Goal: Information Seeking & Learning: Learn about a topic

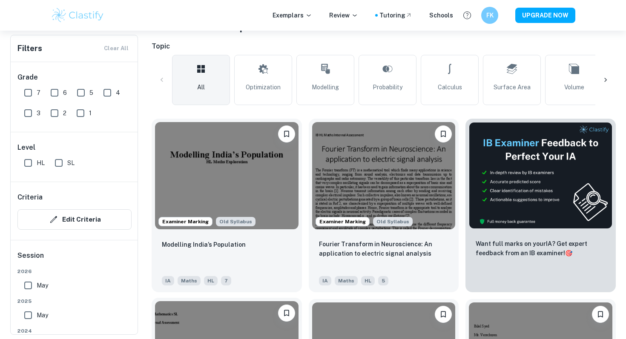
scroll to position [184, 0]
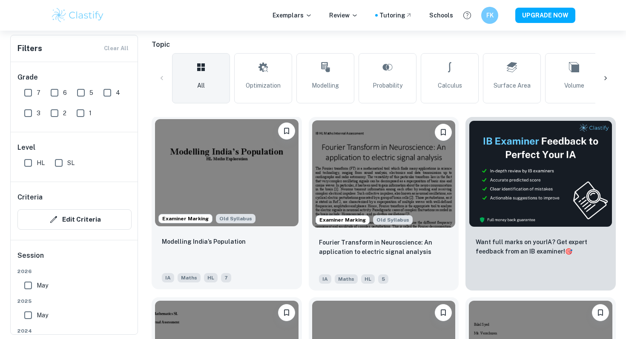
click at [185, 250] on div "Modelling India’s Population" at bounding box center [227, 251] width 130 height 29
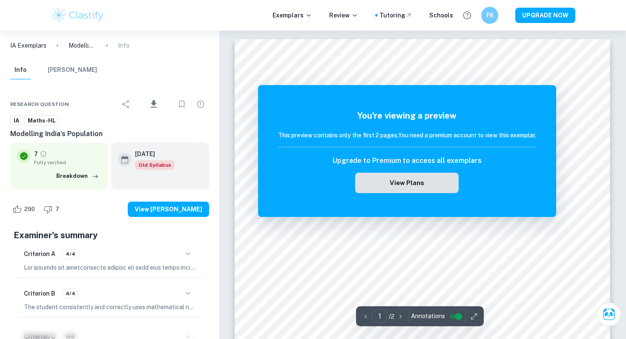
click at [404, 182] on button "View Plans" at bounding box center [406, 183] width 103 height 20
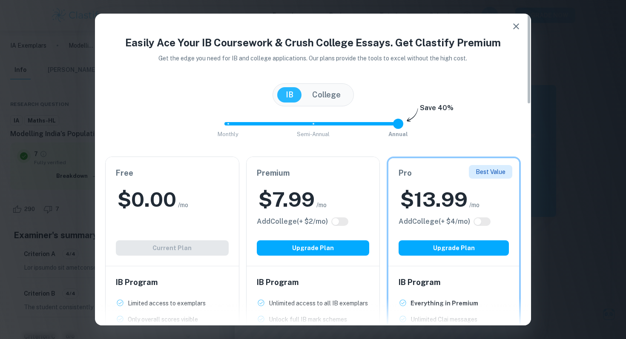
click at [515, 28] on icon "button" at bounding box center [516, 26] width 6 height 6
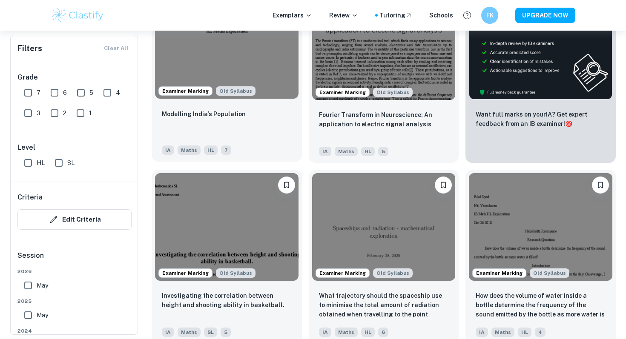
scroll to position [315, 0]
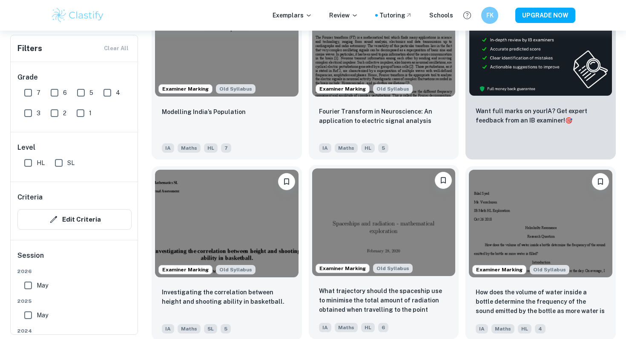
click at [348, 209] on img at bounding box center [383, 222] width 143 height 107
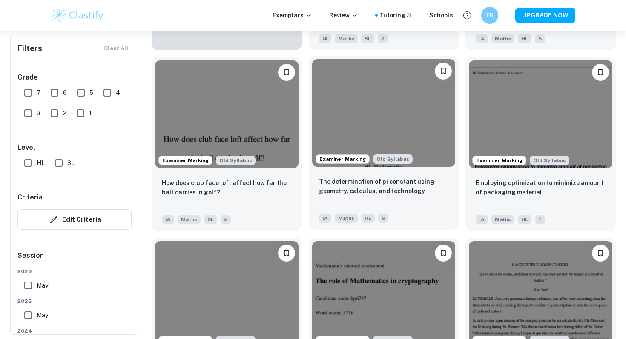
scroll to position [810, 0]
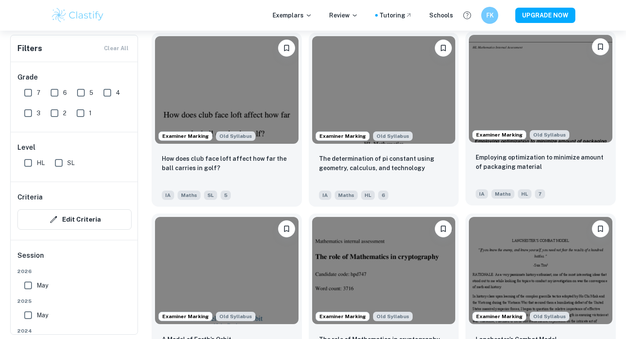
click at [531, 90] on img at bounding box center [540, 88] width 143 height 107
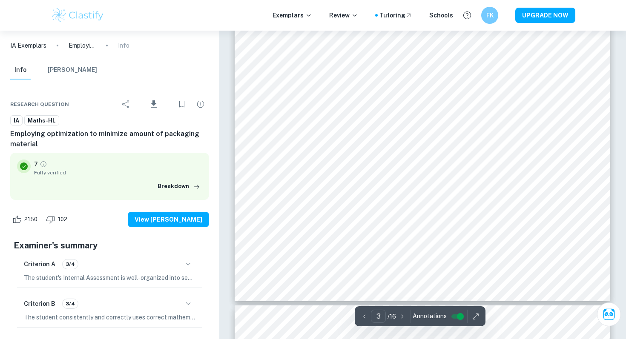
scroll to position [1463, 0]
type input "14"
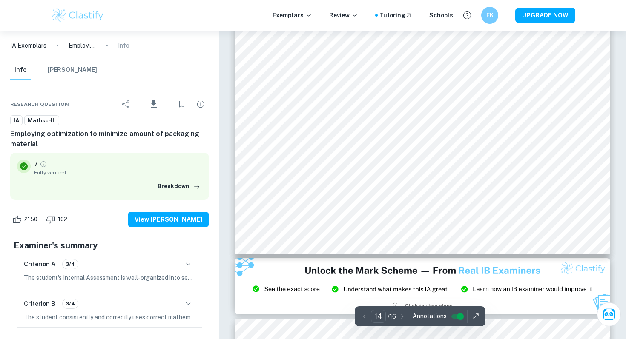
scroll to position [7457, 0]
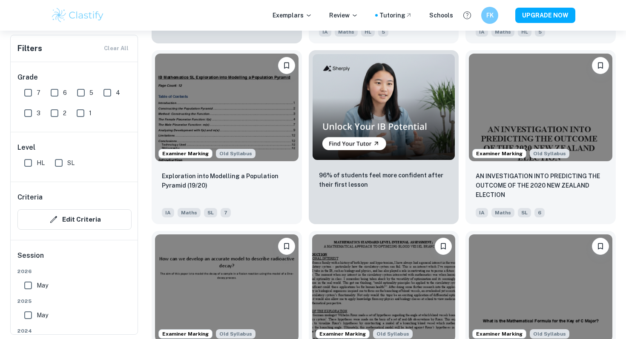
scroll to position [1517, 0]
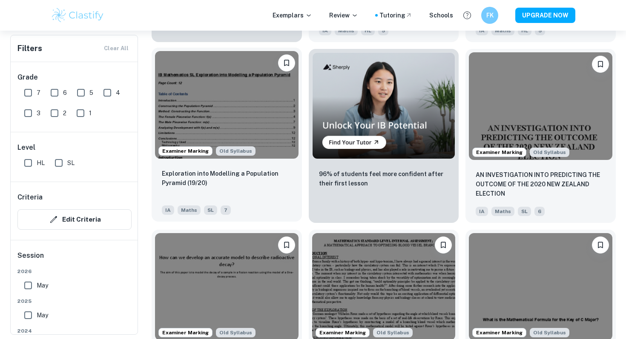
click at [243, 105] on img at bounding box center [226, 104] width 143 height 107
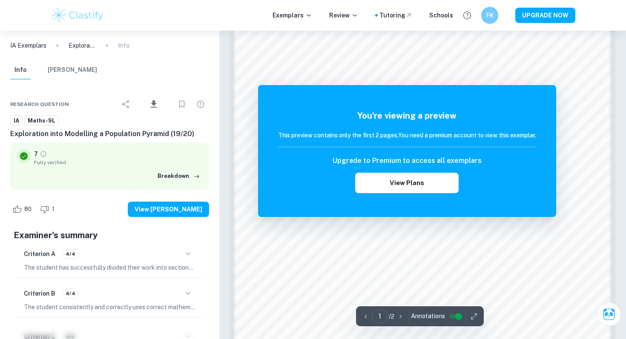
scroll to position [687, 0]
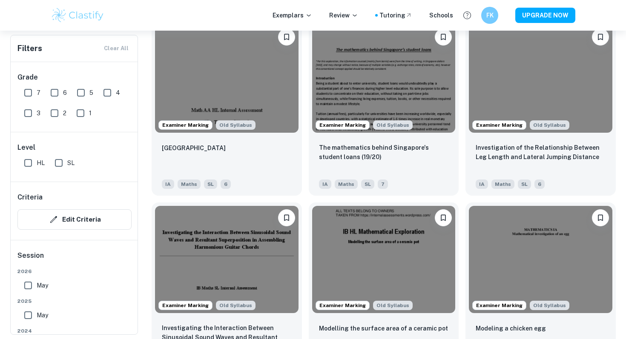
scroll to position [1907, 0]
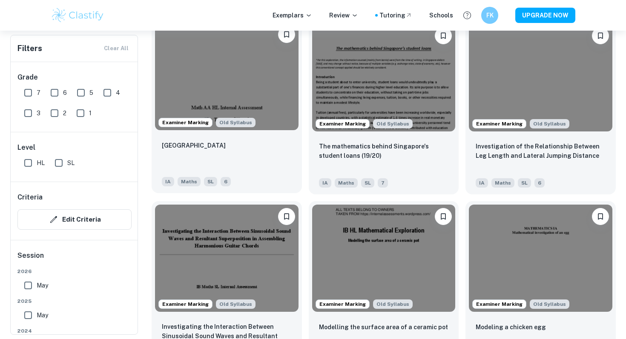
click at [234, 99] on img at bounding box center [226, 76] width 143 height 107
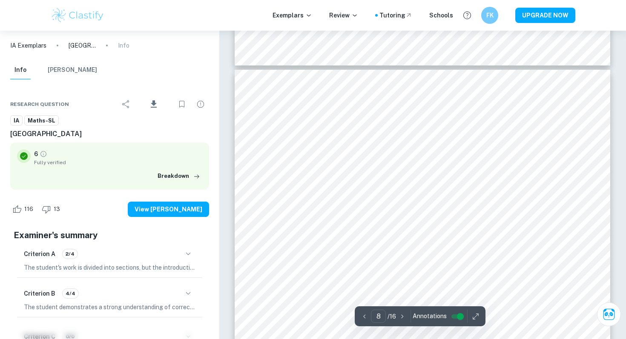
scroll to position [3523, 0]
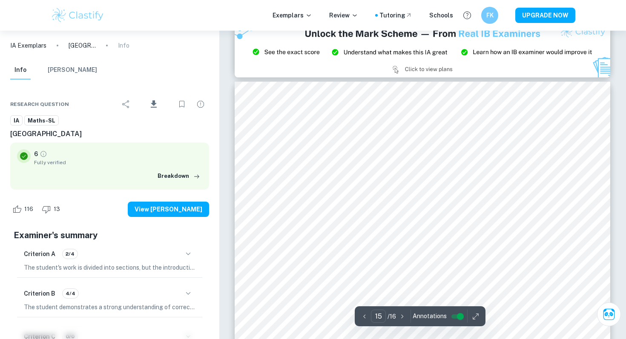
type input "14"
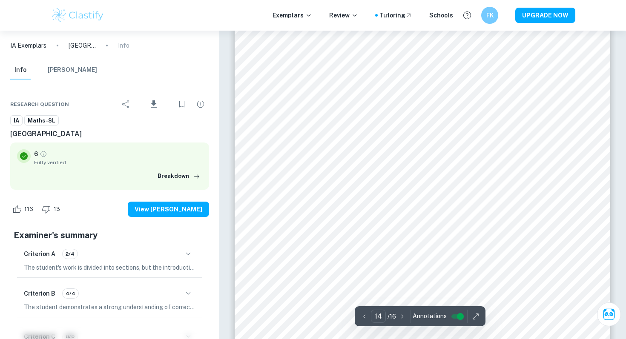
scroll to position [6663, 0]
